Goal: Check status: Check status

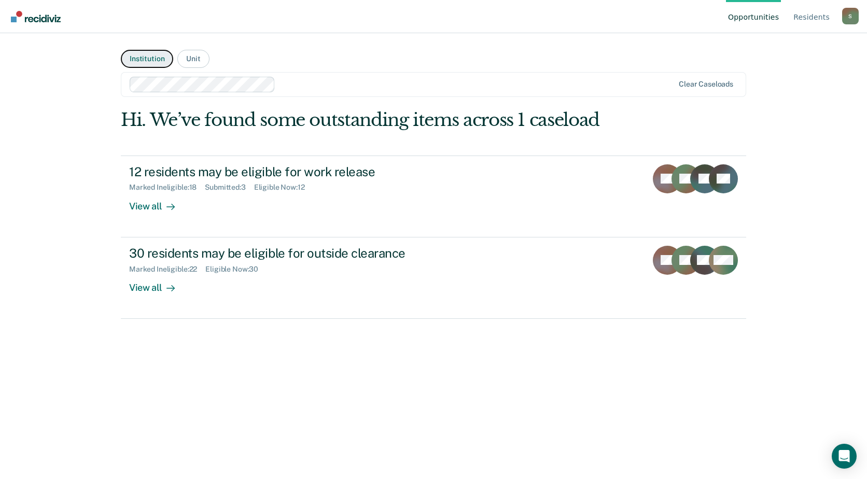
click at [154, 60] on button "Institution" at bounding box center [147, 59] width 52 height 18
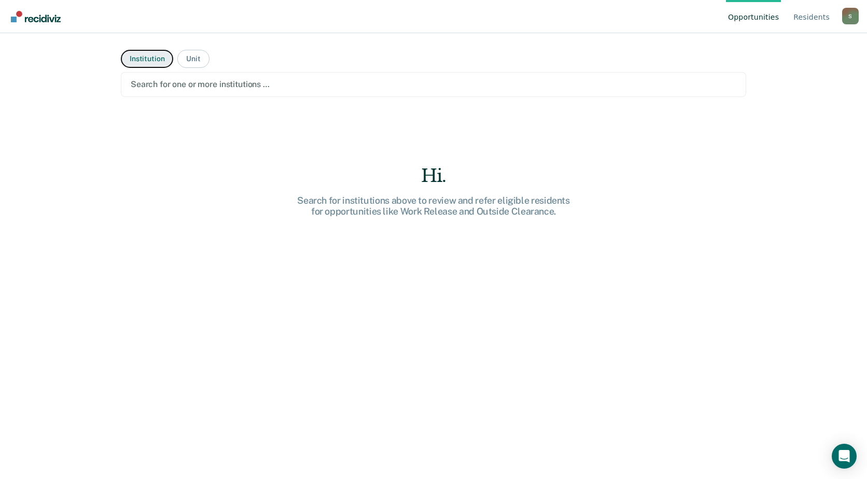
click at [151, 59] on button "Institution" at bounding box center [147, 59] width 52 height 18
click at [196, 60] on button "Unit" at bounding box center [193, 59] width 32 height 18
click at [155, 56] on button "Institution" at bounding box center [147, 59] width 52 height 18
click at [158, 55] on button "Institution" at bounding box center [147, 59] width 52 height 18
click at [150, 60] on button "Institution" at bounding box center [147, 59] width 52 height 18
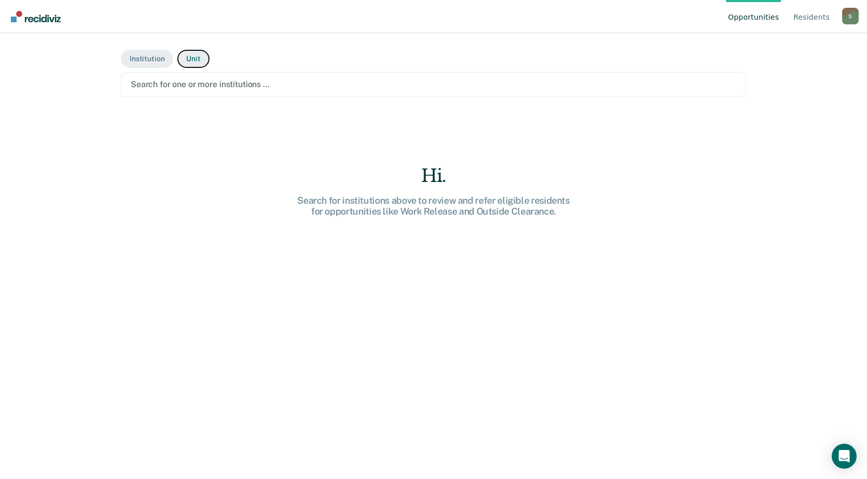
click at [194, 52] on button "Unit" at bounding box center [193, 59] width 32 height 18
click at [155, 56] on button "Institution" at bounding box center [147, 59] width 52 height 18
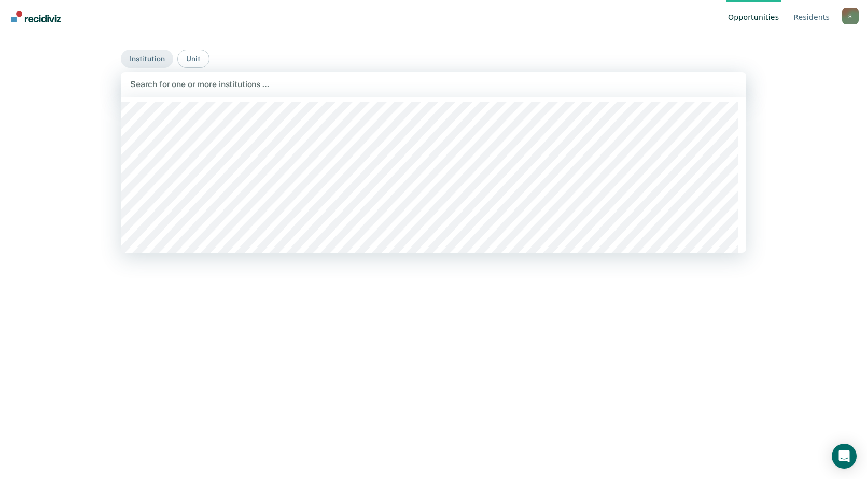
click at [166, 85] on div at bounding box center [433, 84] width 607 height 12
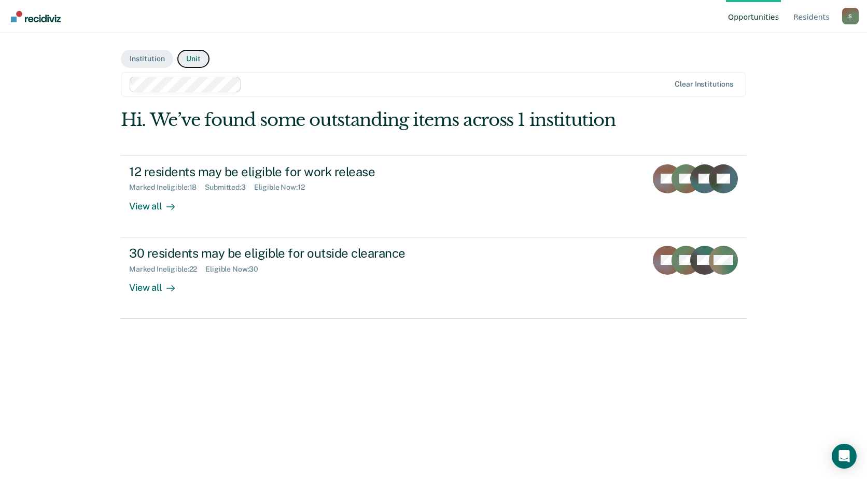
click at [198, 60] on button "Unit" at bounding box center [193, 59] width 32 height 18
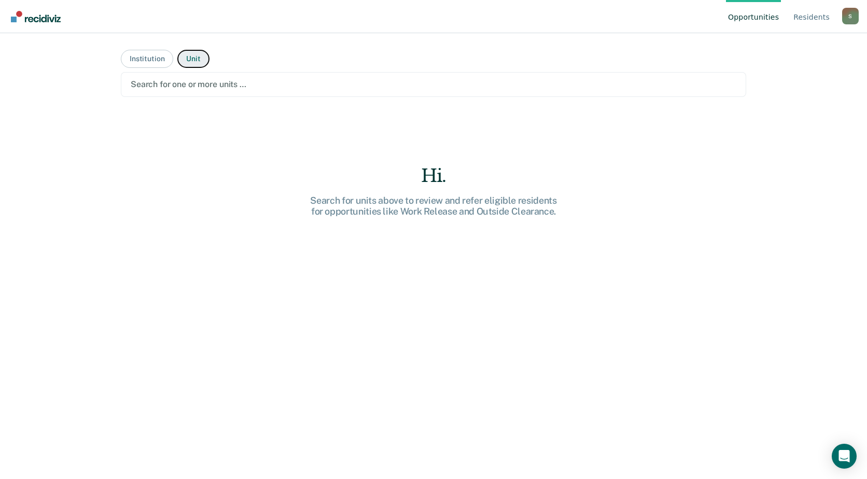
click at [200, 60] on button "Unit" at bounding box center [193, 59] width 32 height 18
click at [188, 85] on div at bounding box center [434, 84] width 606 height 12
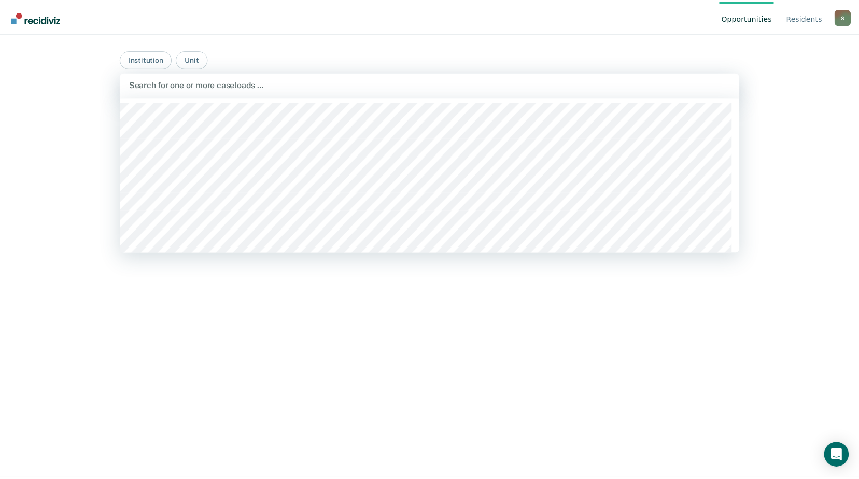
scroll to position [363, 0]
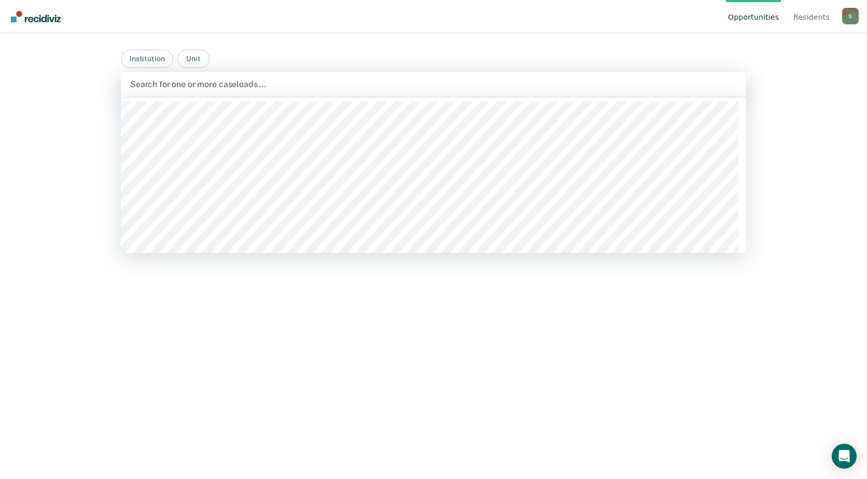
click at [166, 248] on div "Hi. Search for officers above to review and refer eligible persons for opportun…" at bounding box center [433, 290] width 625 height 363
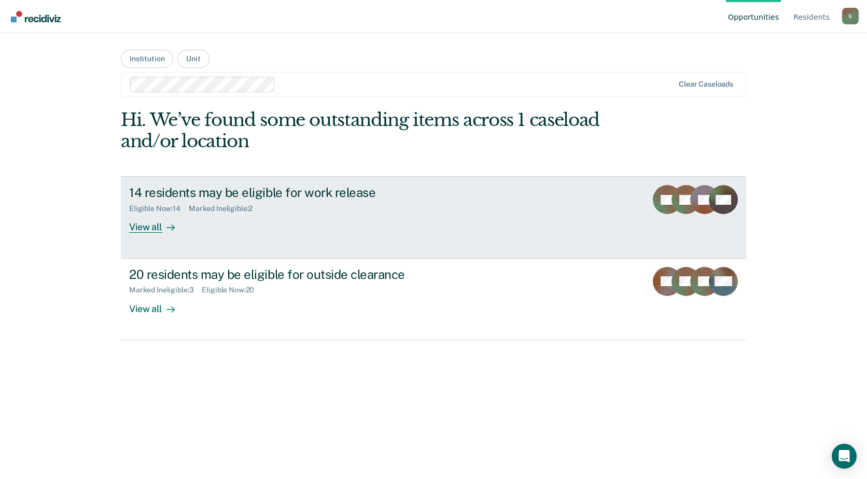
click at [147, 229] on div "View all" at bounding box center [158, 223] width 58 height 20
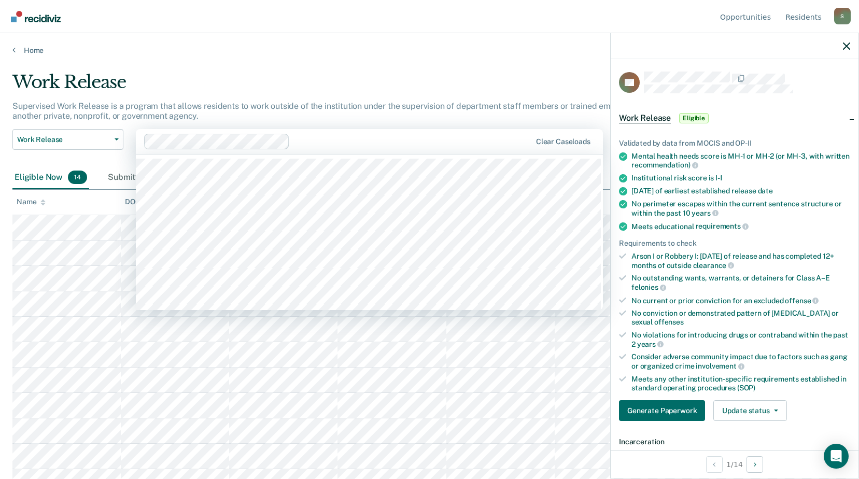
scroll to position [207, 0]
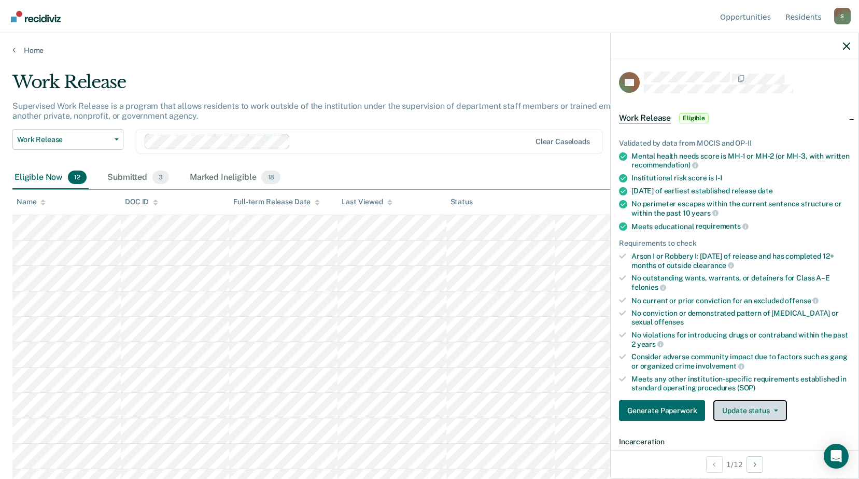
click at [762, 412] on button "Update status" at bounding box center [750, 410] width 73 height 21
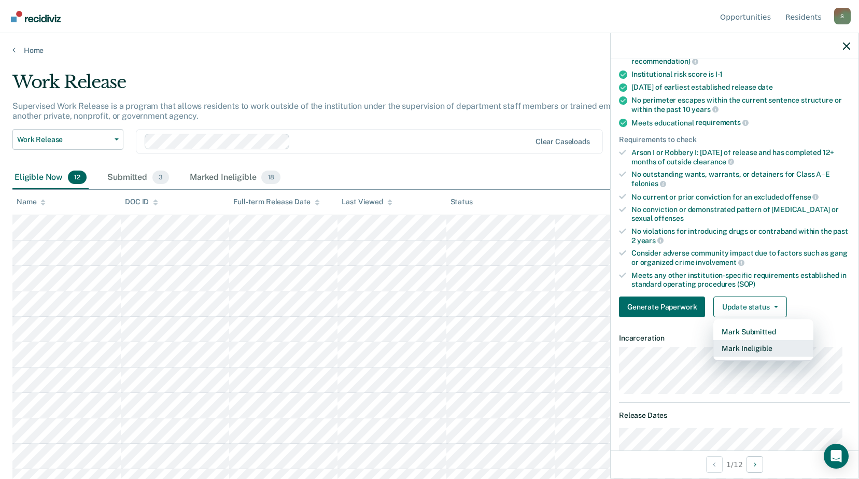
click at [762, 349] on button "Mark Ineligible" at bounding box center [764, 348] width 100 height 17
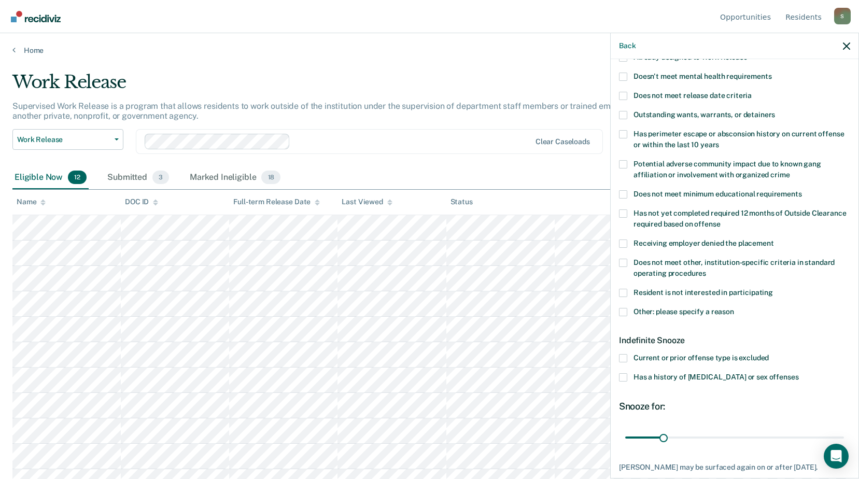
scroll to position [52, 0]
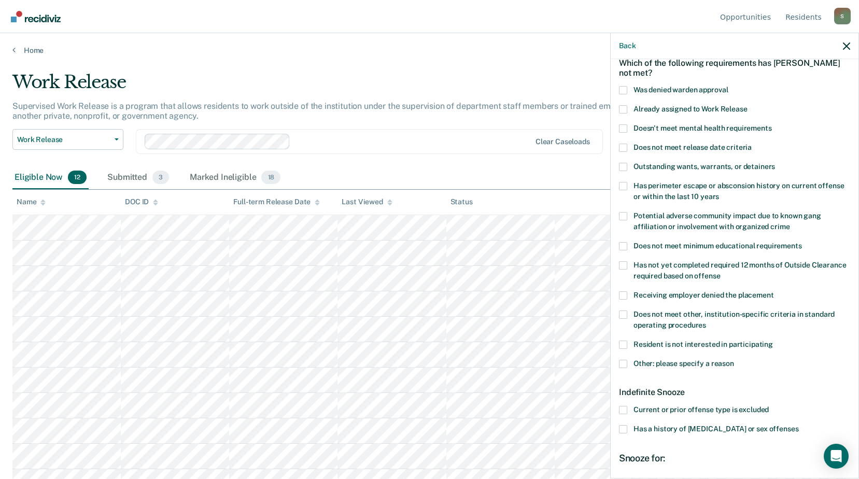
click at [624, 362] on span at bounding box center [623, 364] width 8 height 8
click at [734, 360] on input "Other: please specify a reason" at bounding box center [734, 360] width 0 height 0
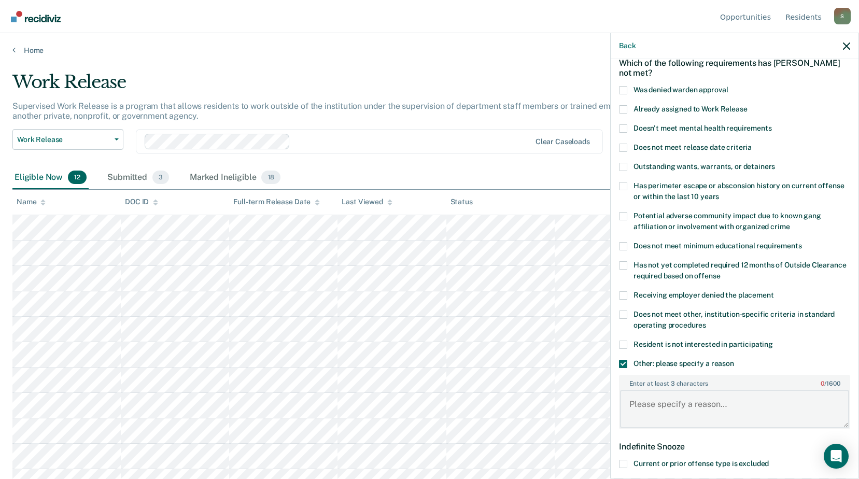
click at [666, 395] on textarea "Enter at least 3 characters 0 / 1600" at bounding box center [734, 409] width 229 height 38
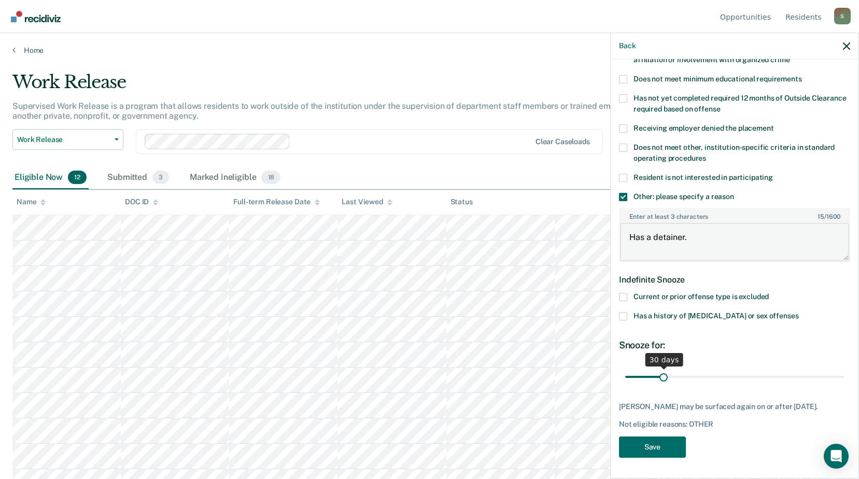
type textarea "Has a detainer."
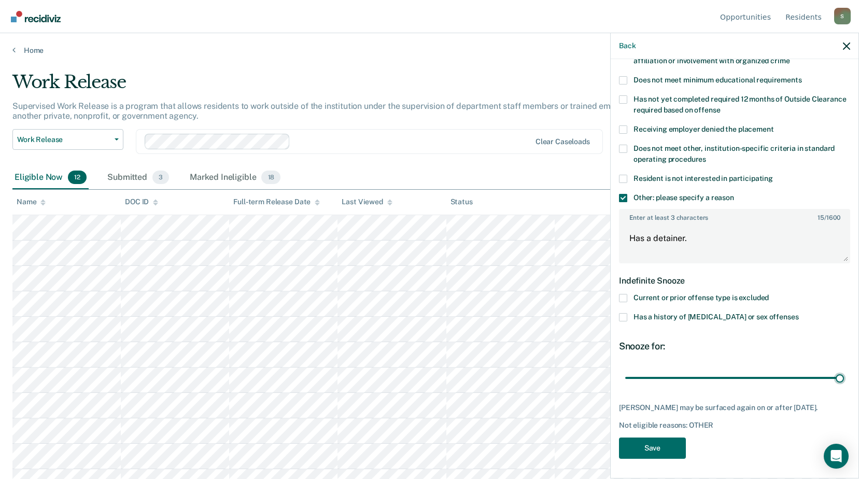
drag, startPoint x: 661, startPoint y: 368, endPoint x: 865, endPoint y: 382, distance: 203.8
type input "180"
click at [844, 380] on input "range" at bounding box center [734, 378] width 219 height 18
click at [663, 443] on button "Save" at bounding box center [652, 448] width 67 height 21
